Goal: Navigation & Orientation: Find specific page/section

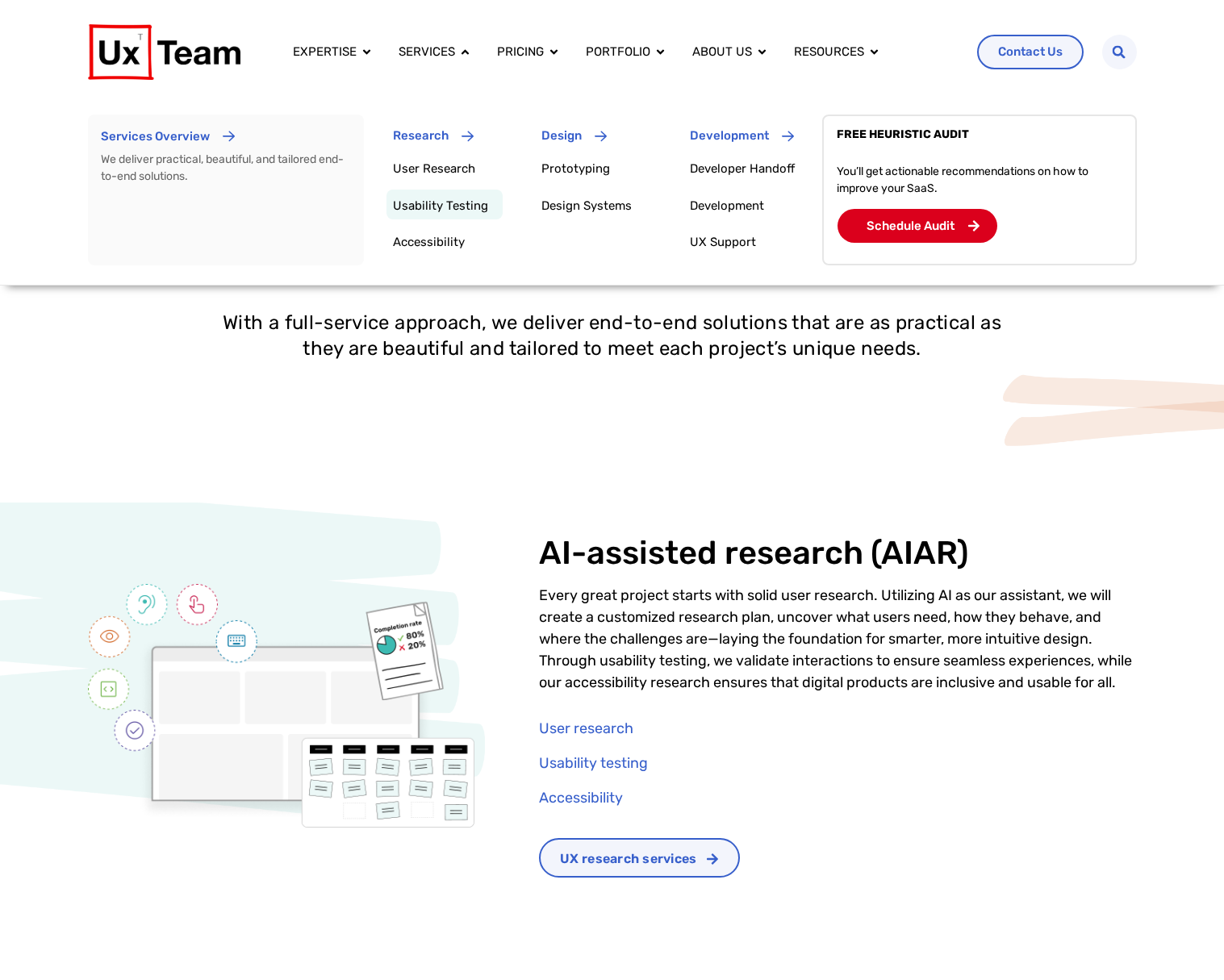
click at [428, 193] on div "Usability Testing" at bounding box center [445, 204] width 116 height 29
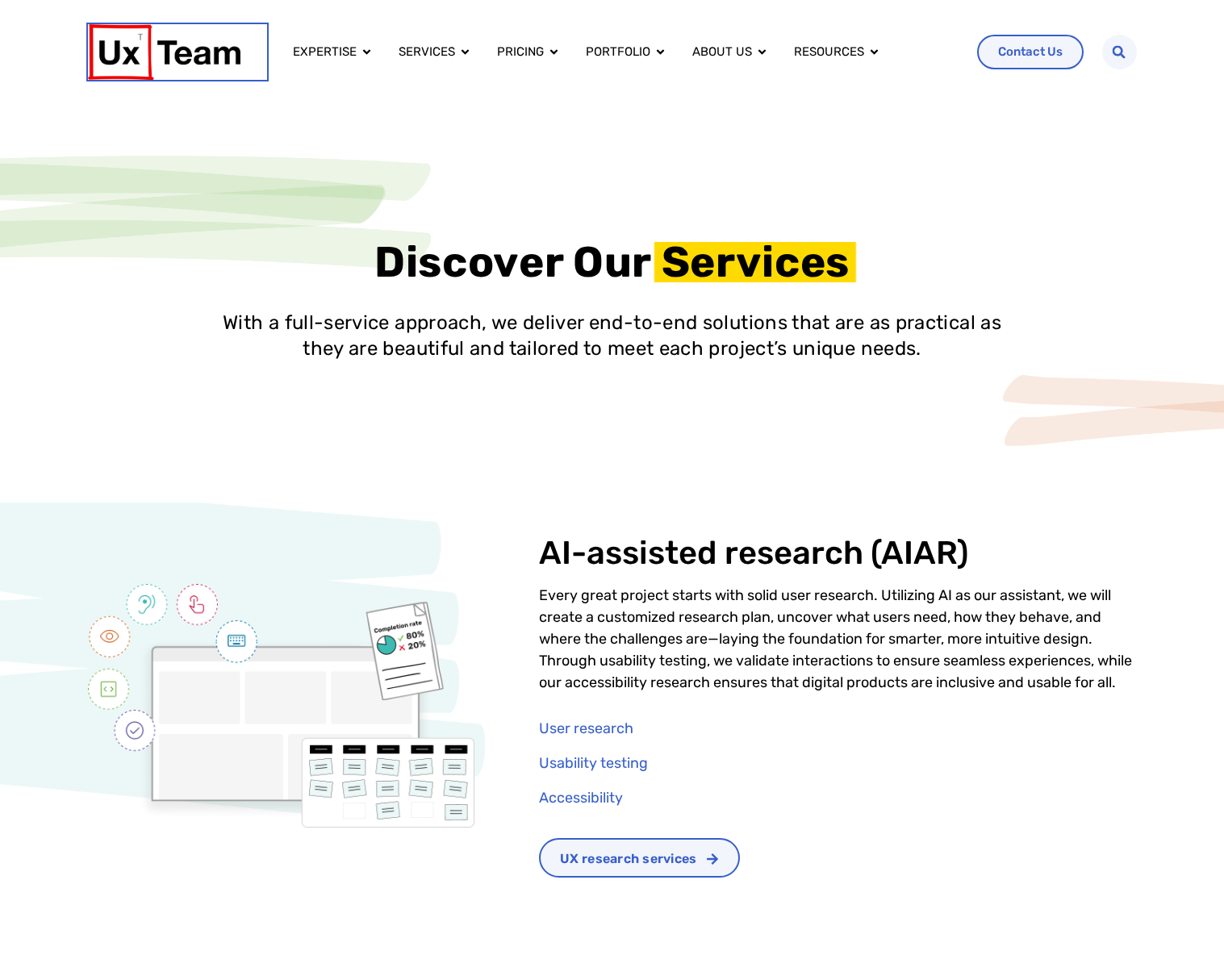
click at [151, 47] on img at bounding box center [165, 52] width 153 height 55
